Goal: Navigation & Orientation: Find specific page/section

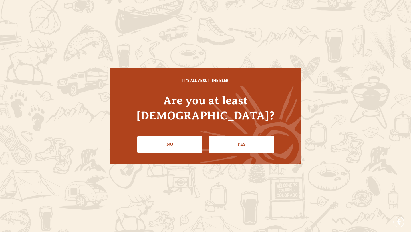
click at [238, 137] on link "Yes" at bounding box center [241, 144] width 65 height 17
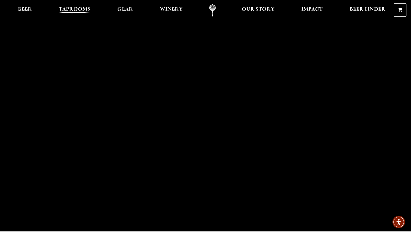
click at [87, 10] on span "Taprooms" at bounding box center [74, 9] width 31 height 5
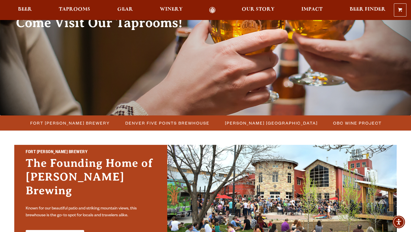
scroll to position [77, 0]
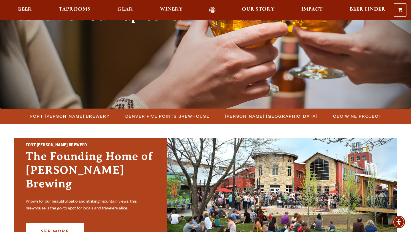
click at [179, 115] on span "Denver Five Points Brewhouse" at bounding box center [167, 116] width 84 height 8
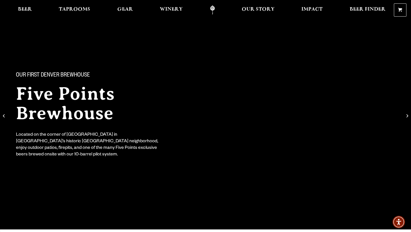
scroll to position [6, 0]
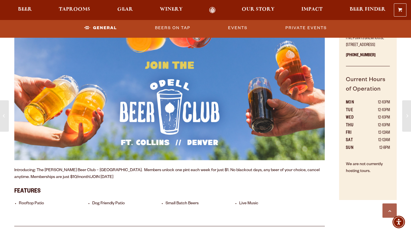
click at [192, 105] on img at bounding box center [169, 92] width 311 height 135
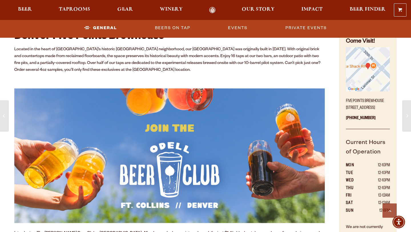
scroll to position [253, 0]
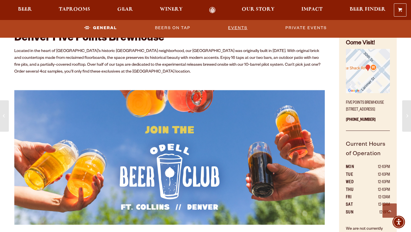
click at [237, 28] on link "Events" at bounding box center [238, 27] width 24 height 13
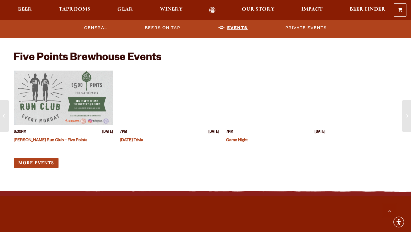
scroll to position [1743, 0]
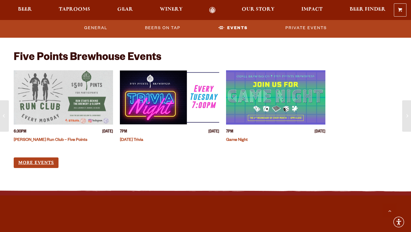
click at [30, 164] on link "More Events" at bounding box center [36, 162] width 45 height 11
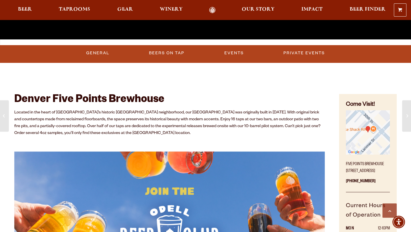
scroll to position [183, 0]
